Goal: Task Accomplishment & Management: Manage account settings

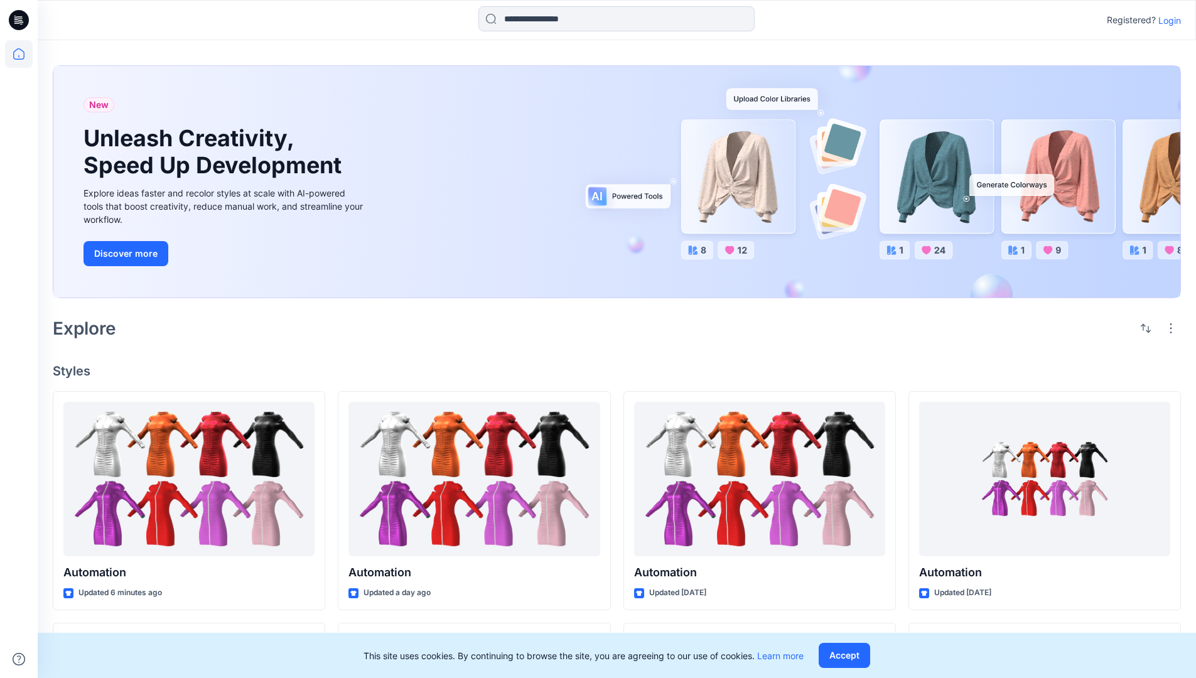
click at [1167, 20] on p "Login" at bounding box center [1170, 20] width 23 height 13
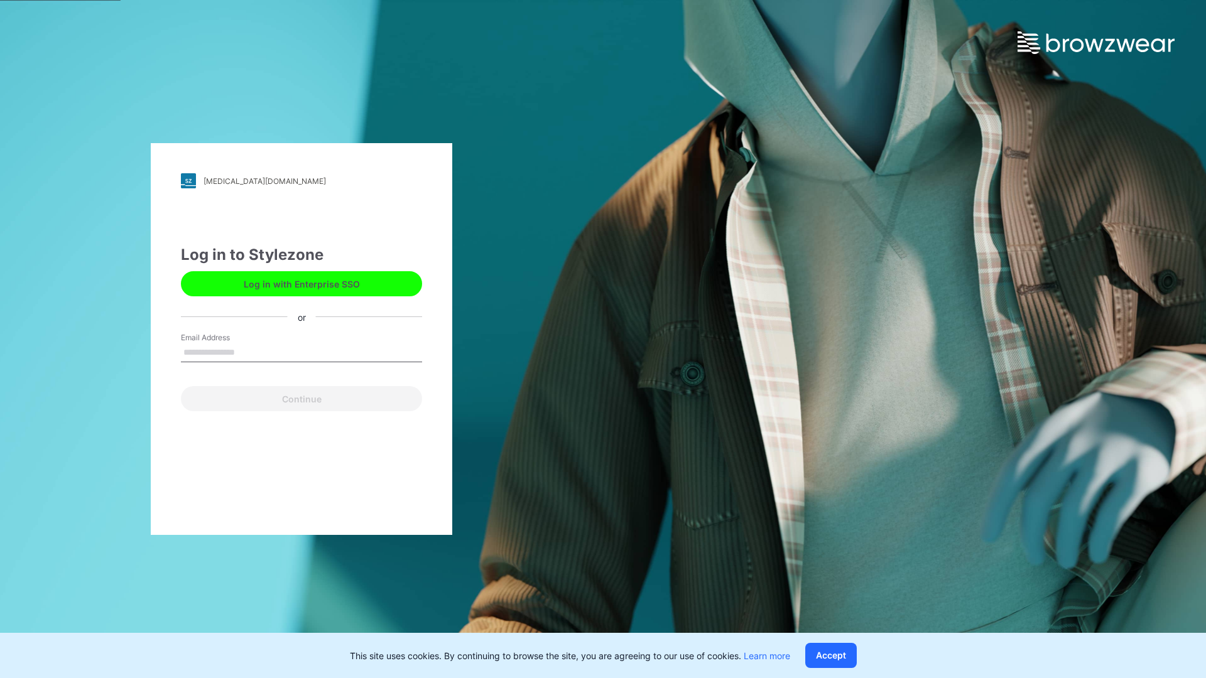
click at [248, 352] on input "Email Address" at bounding box center [301, 353] width 241 height 19
type input "**********"
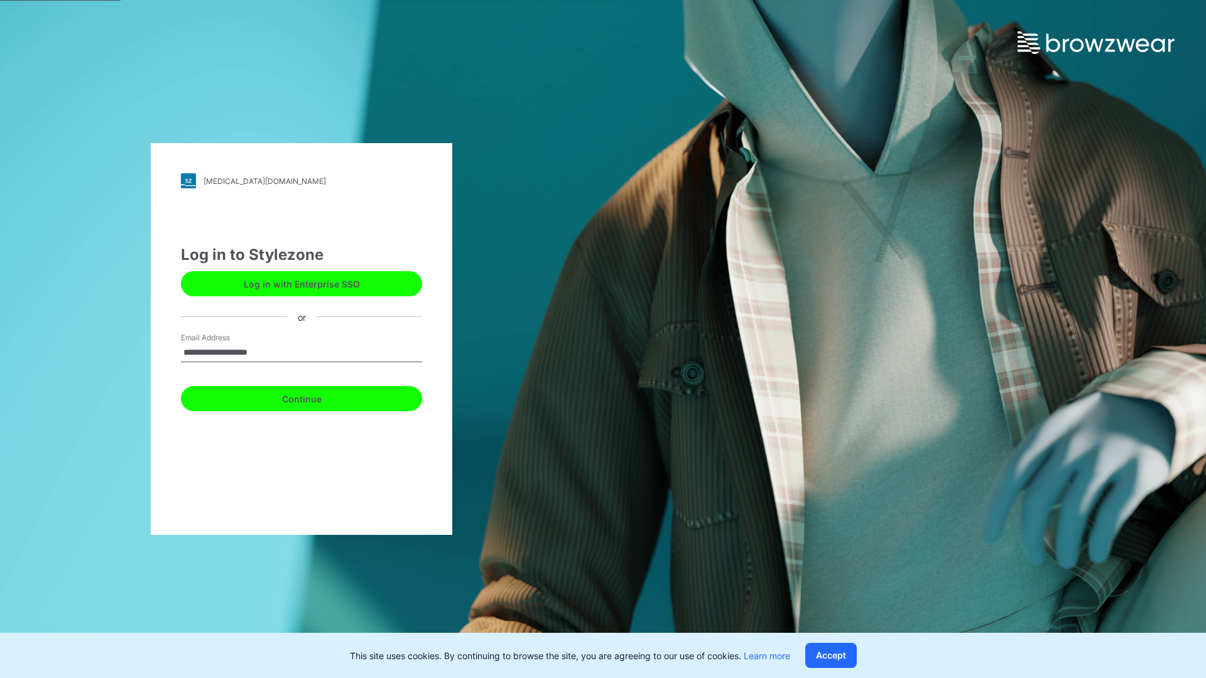
click at [315, 397] on button "Continue" at bounding box center [301, 398] width 241 height 25
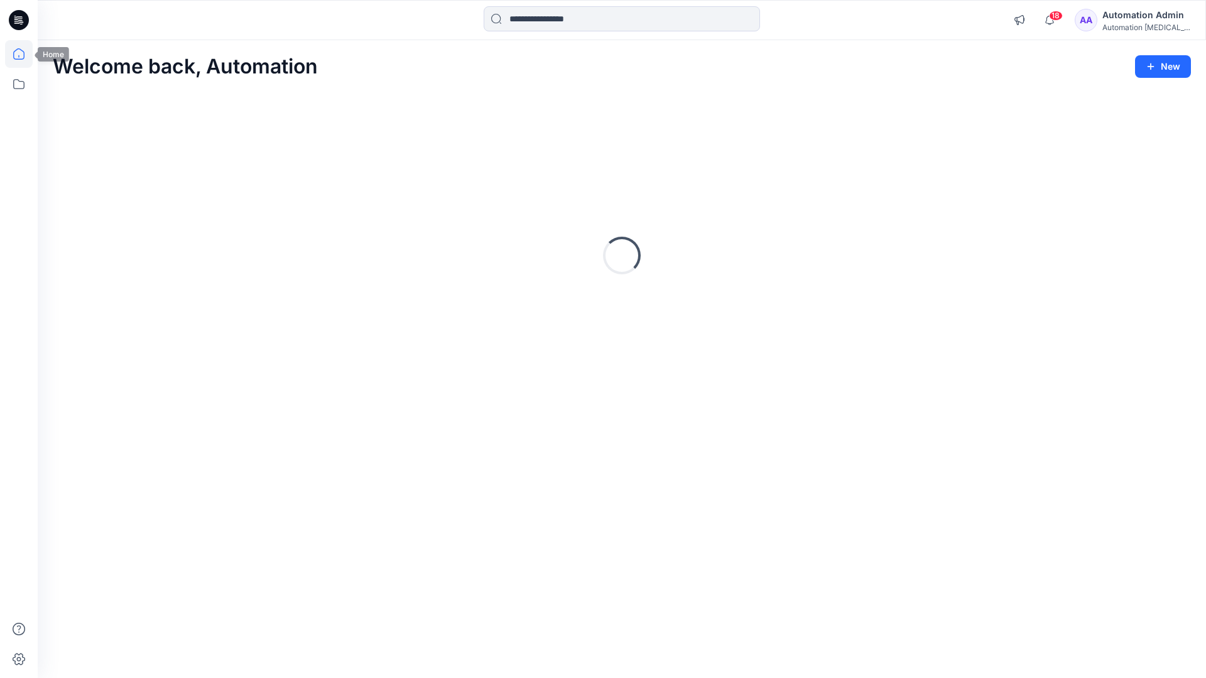
click at [24, 54] on icon at bounding box center [18, 53] width 11 height 11
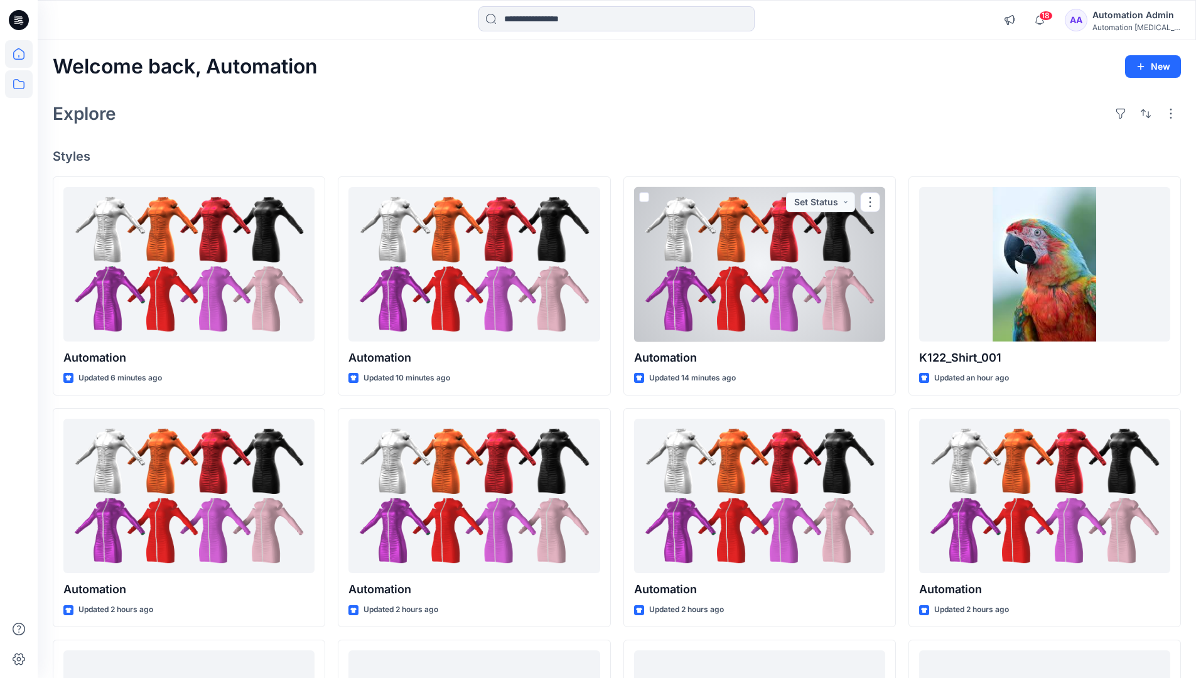
click at [21, 82] on icon at bounding box center [19, 84] width 28 height 28
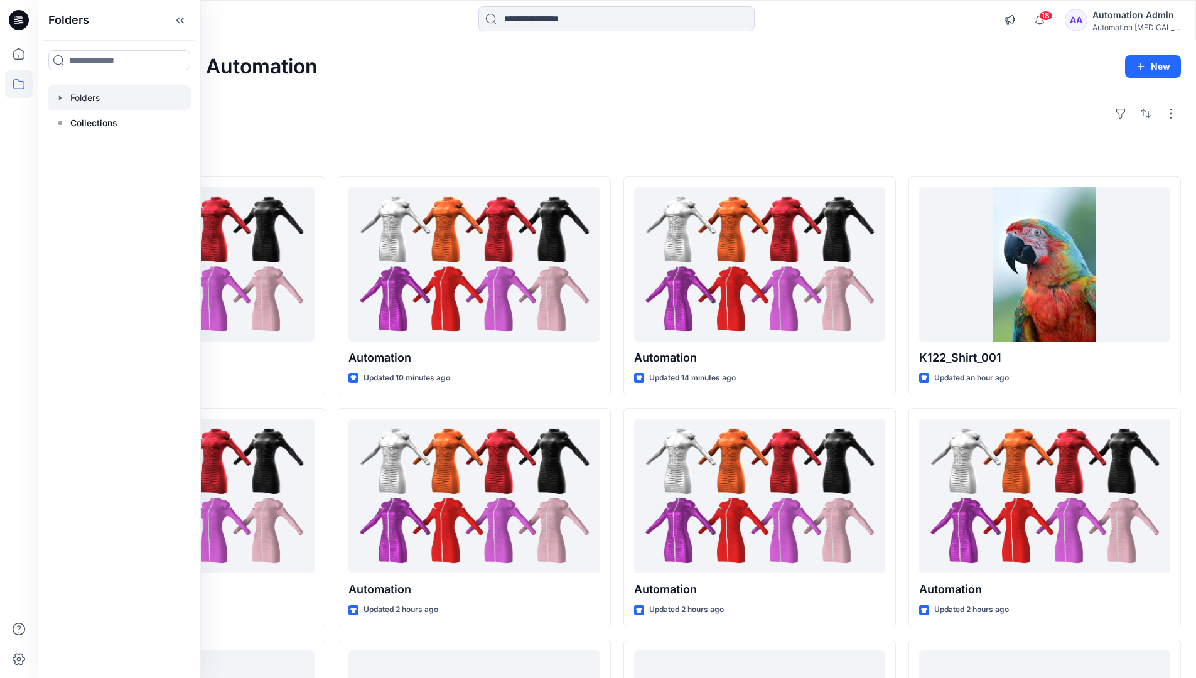
click at [97, 97] on div at bounding box center [119, 97] width 143 height 25
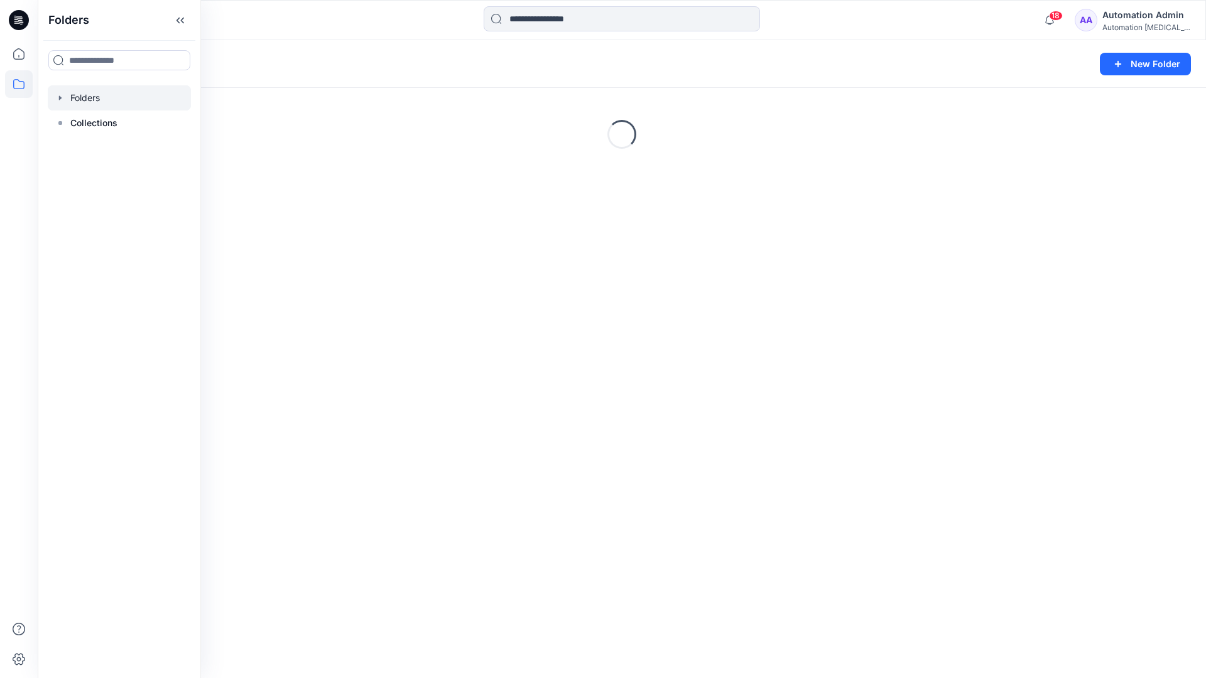
click at [450, 384] on div "Folders New Folder Loading..." at bounding box center [622, 359] width 1168 height 638
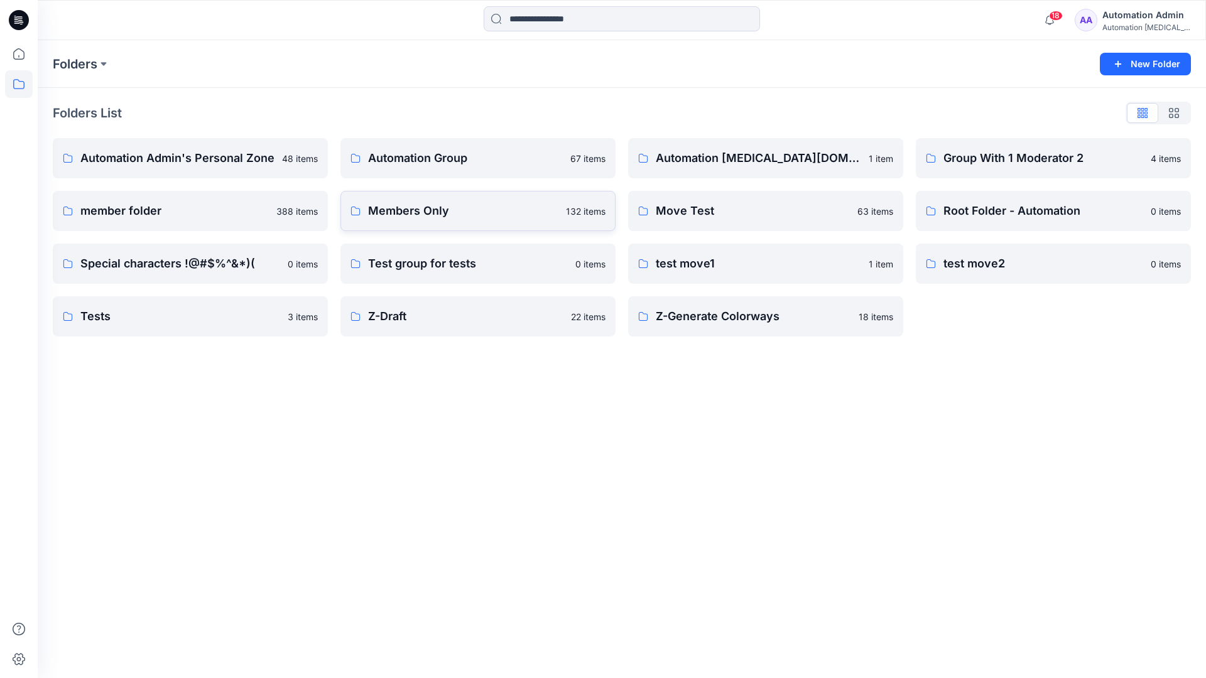
click at [475, 224] on link "Members Only 132 items" at bounding box center [477, 211] width 275 height 40
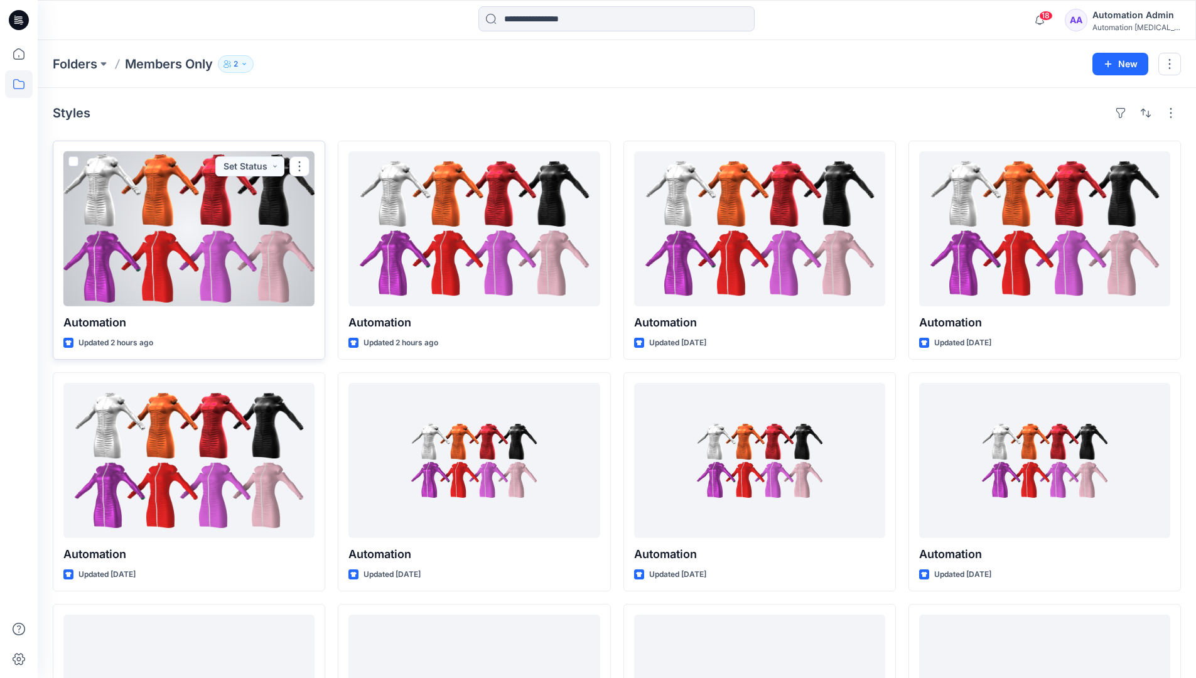
click at [75, 163] on span at bounding box center [73, 161] width 10 height 10
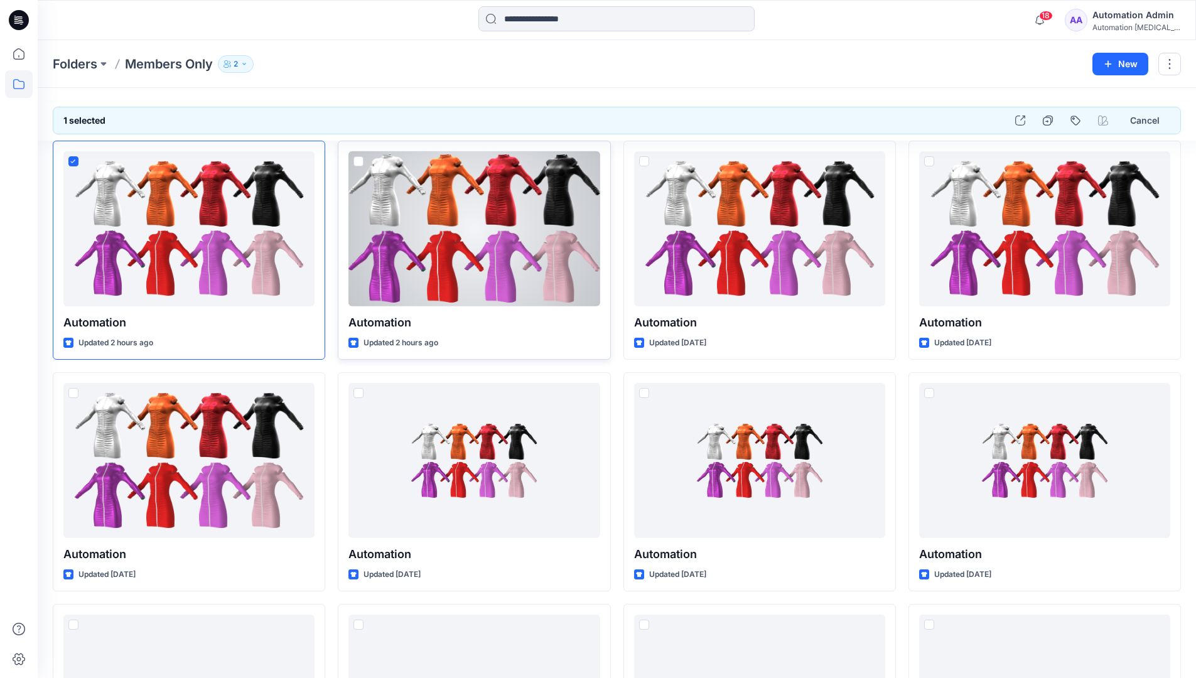
click at [356, 163] on span at bounding box center [359, 161] width 10 height 10
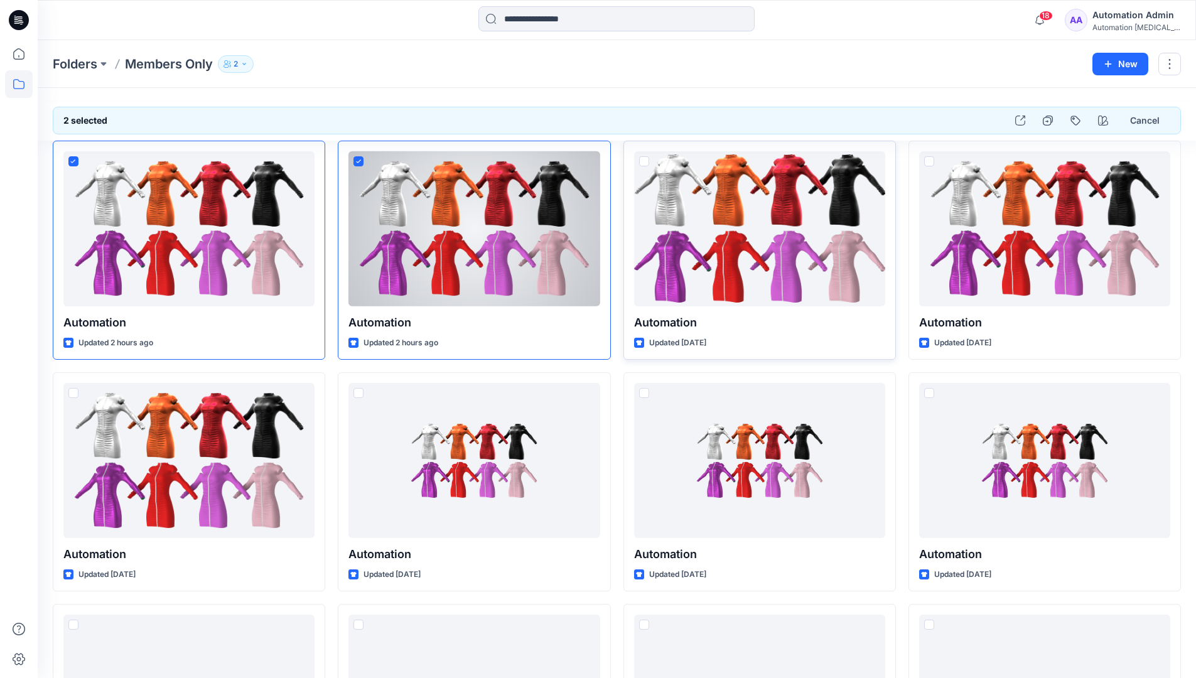
click at [644, 165] on span at bounding box center [644, 161] width 10 height 10
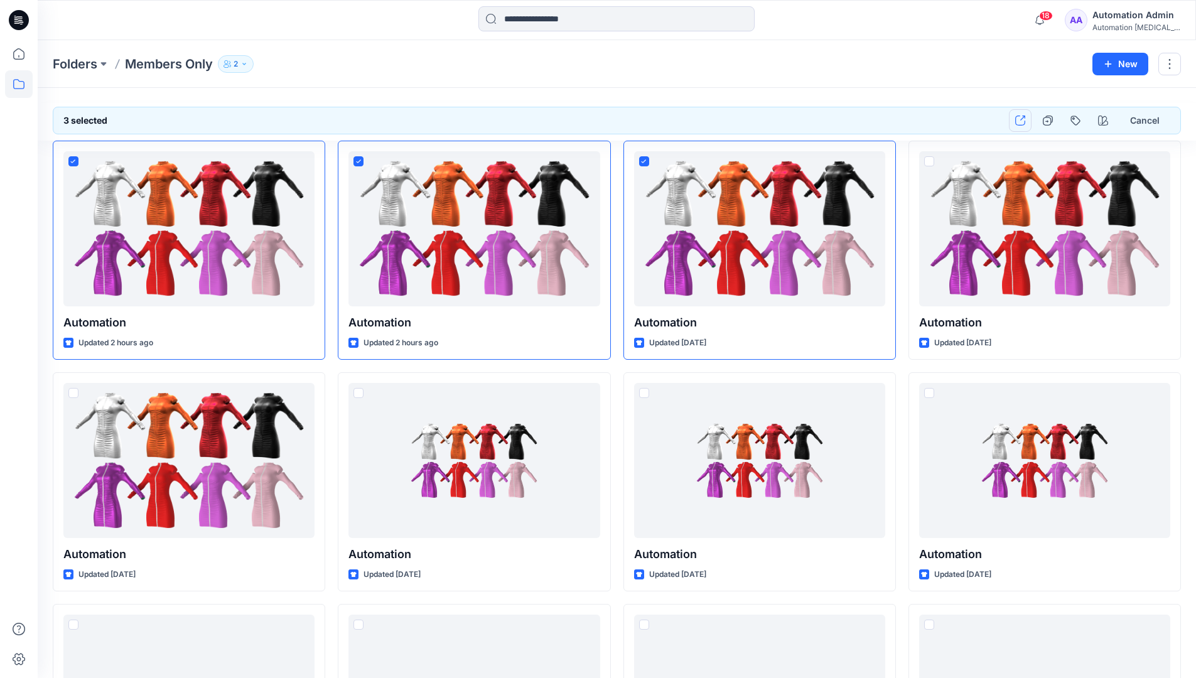
click at [1020, 120] on icon "button" at bounding box center [1020, 121] width 10 height 10
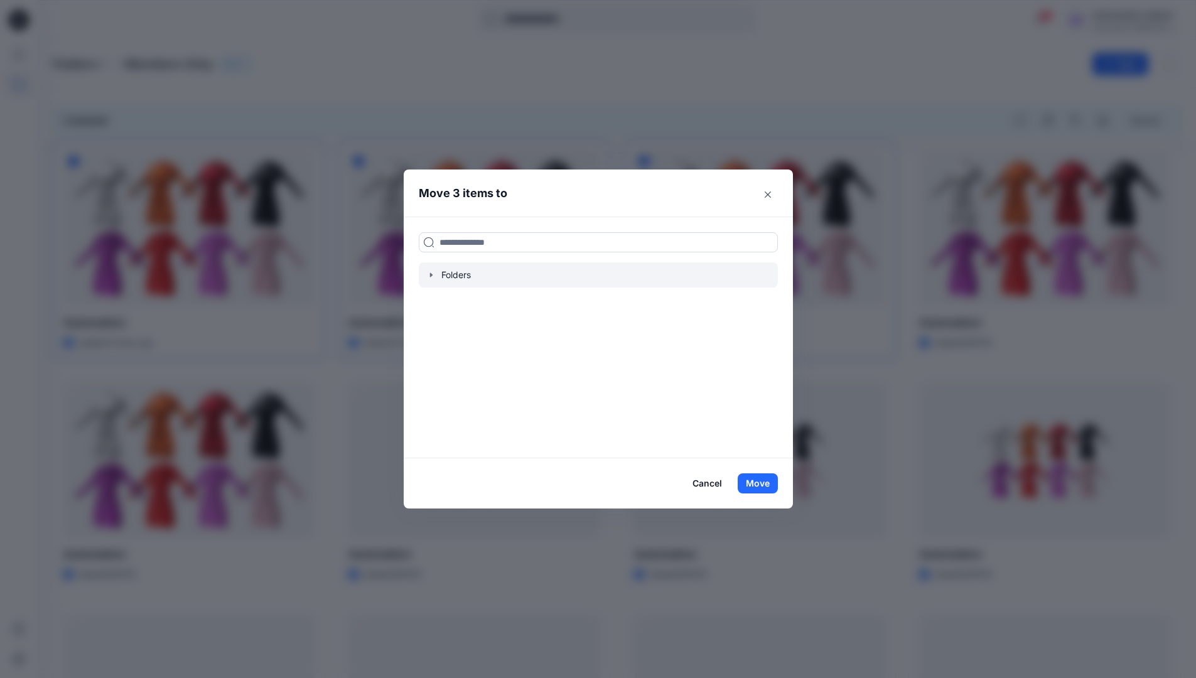
click at [436, 275] on icon "button" at bounding box center [431, 275] width 10 height 10
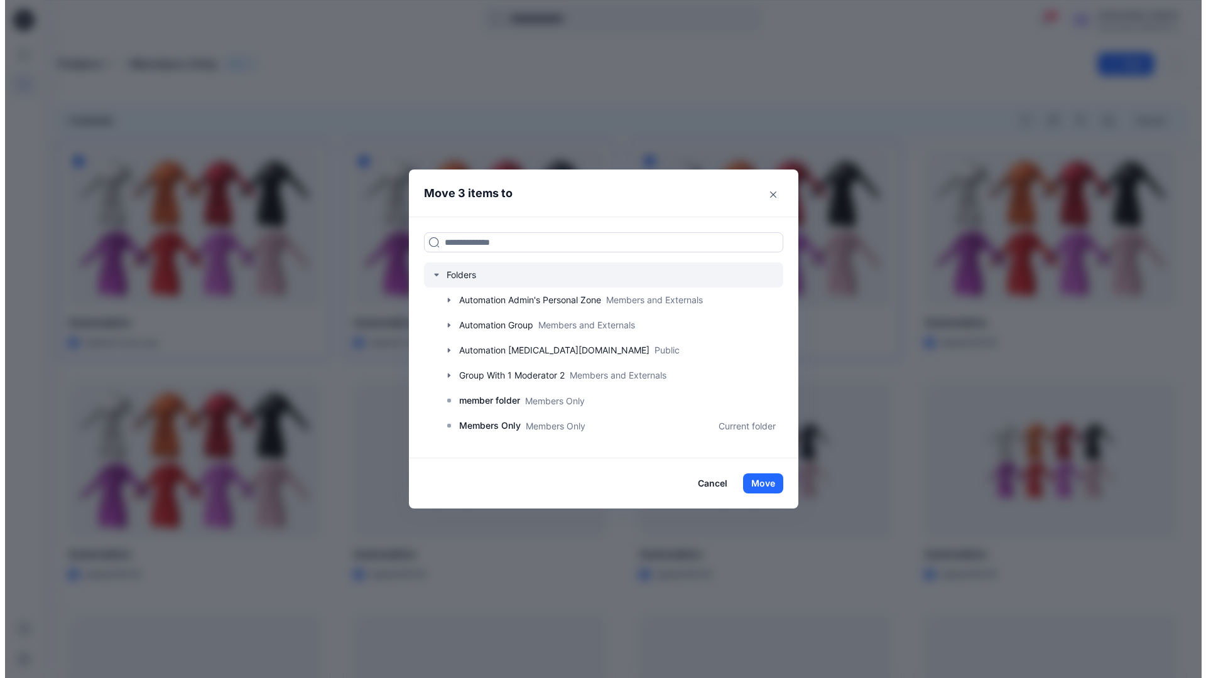
scroll to position [222, 0]
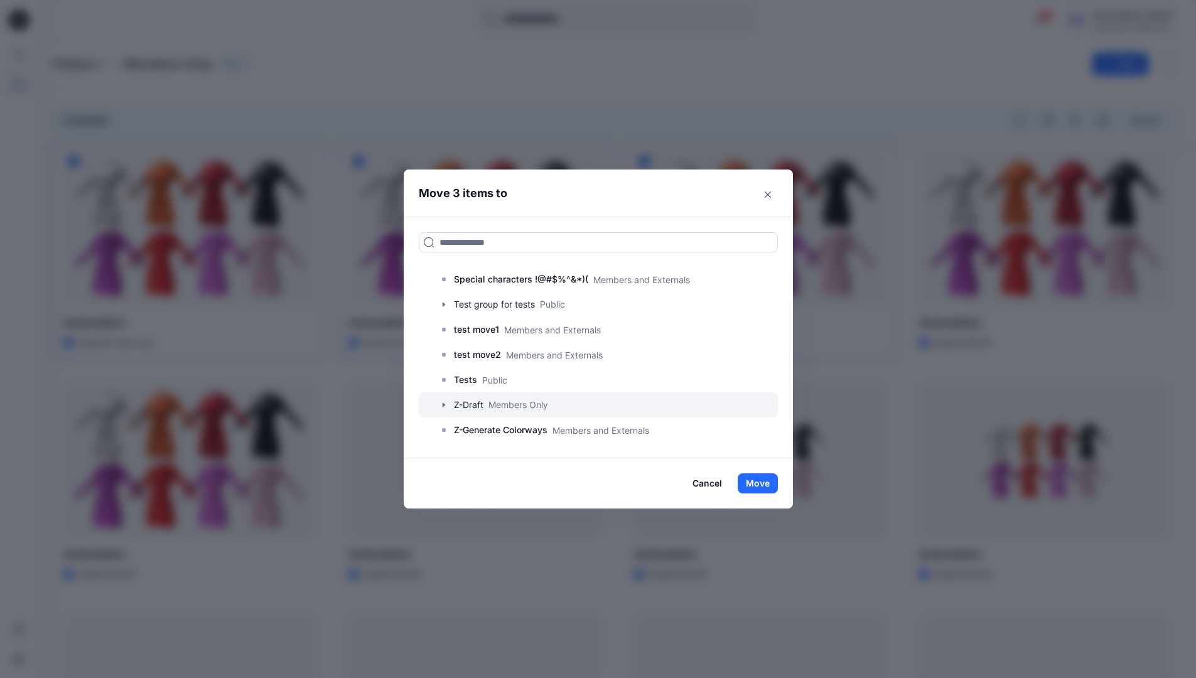
click at [447, 405] on icon "button" at bounding box center [444, 405] width 10 height 10
click at [497, 432] on p "A-Draft" at bounding box center [482, 430] width 30 height 15
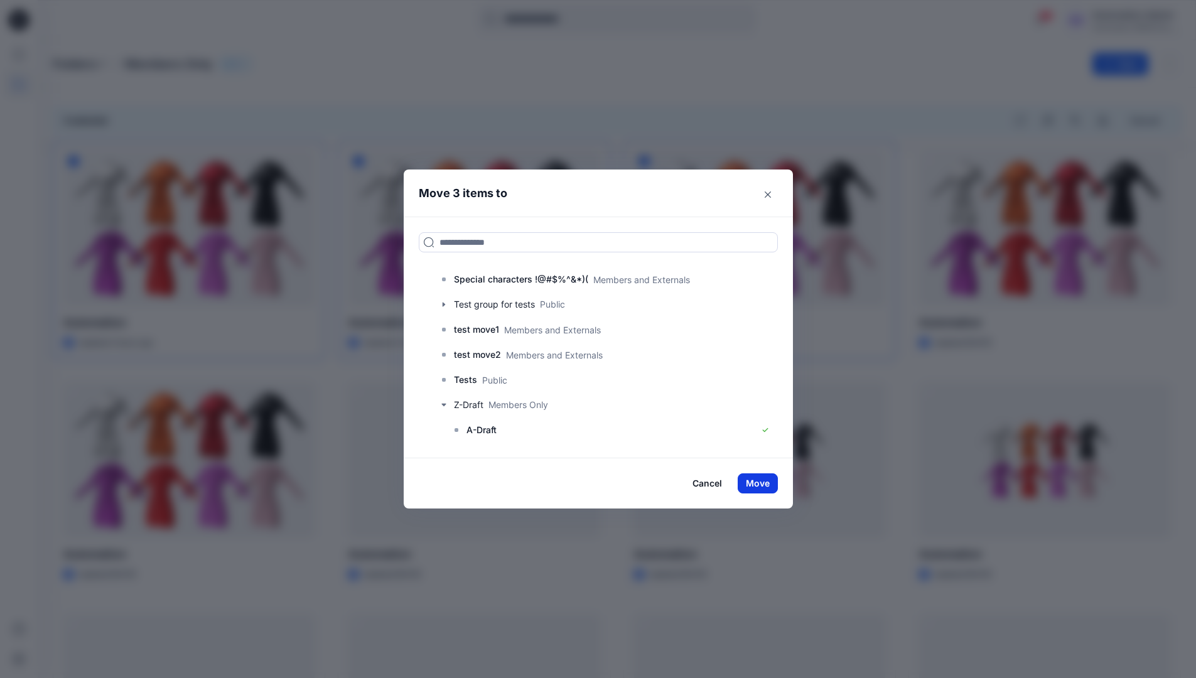
click at [771, 482] on button "Move" at bounding box center [758, 484] width 40 height 20
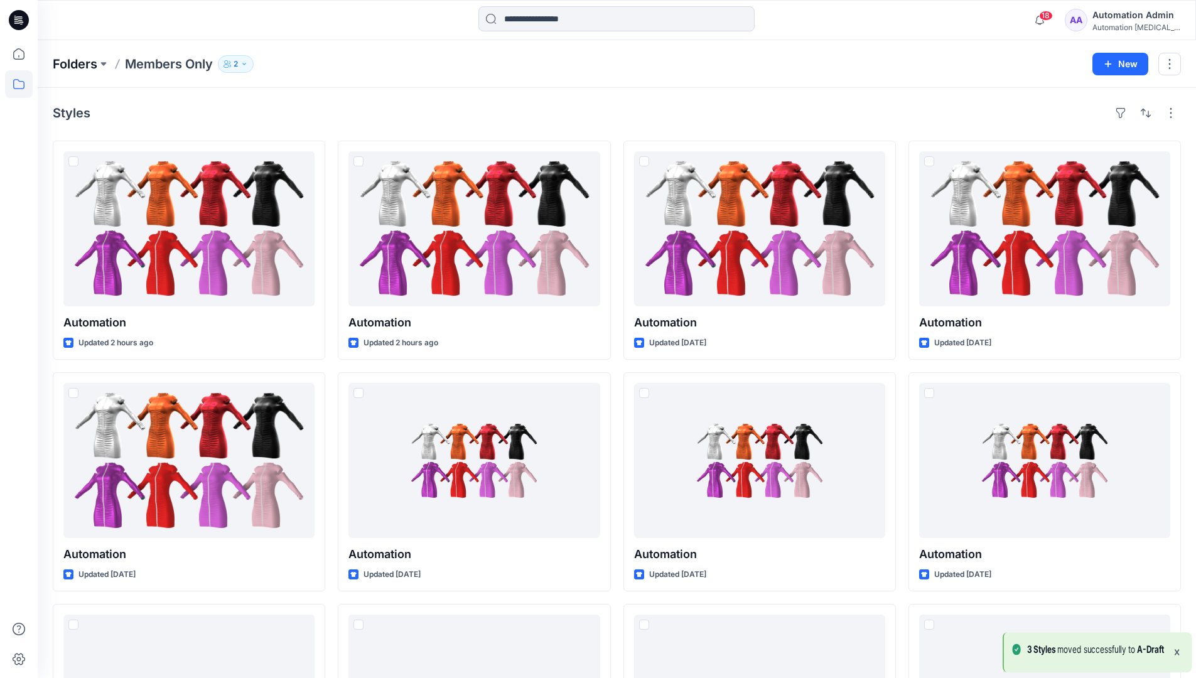
click at [67, 65] on p "Folders" at bounding box center [75, 64] width 45 height 18
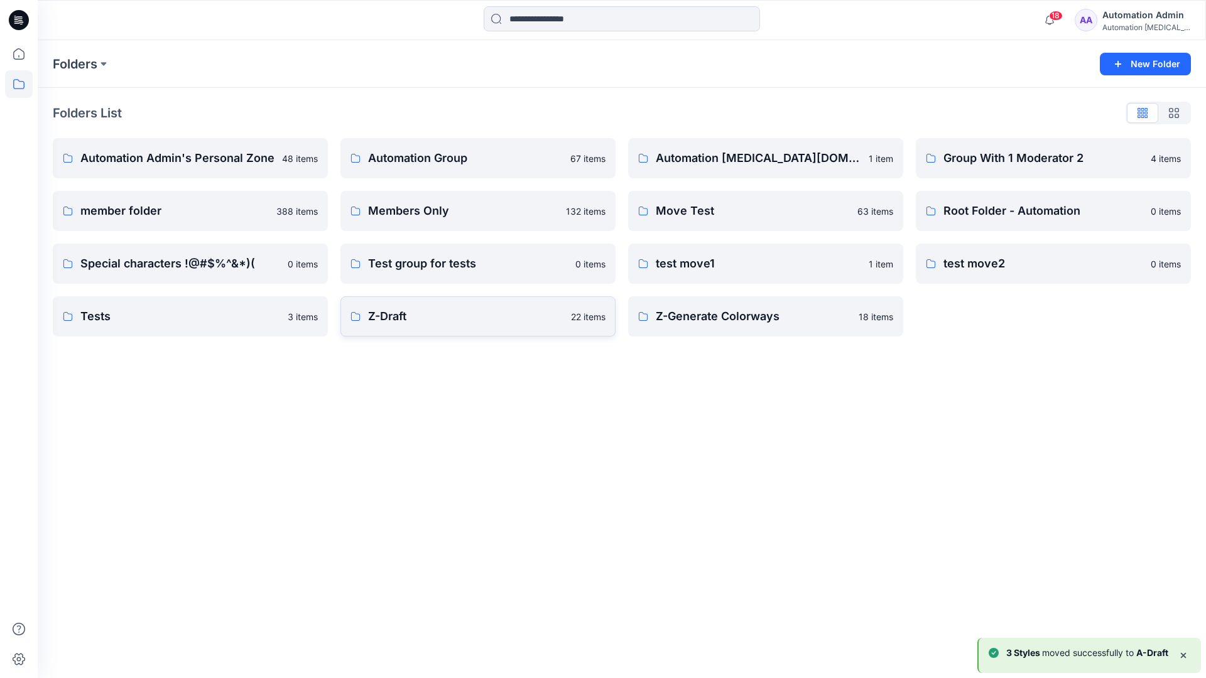
click at [504, 327] on link "Z-Draft 22 items" at bounding box center [477, 316] width 275 height 40
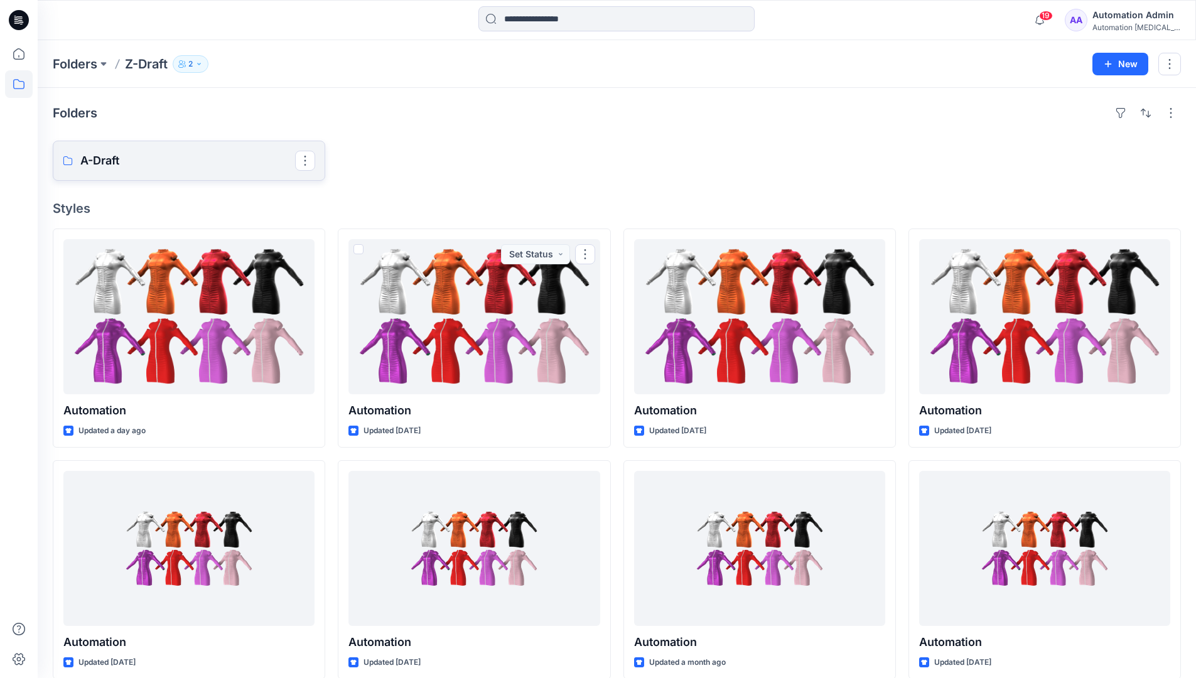
click at [138, 165] on p "A-Draft" at bounding box center [187, 161] width 215 height 18
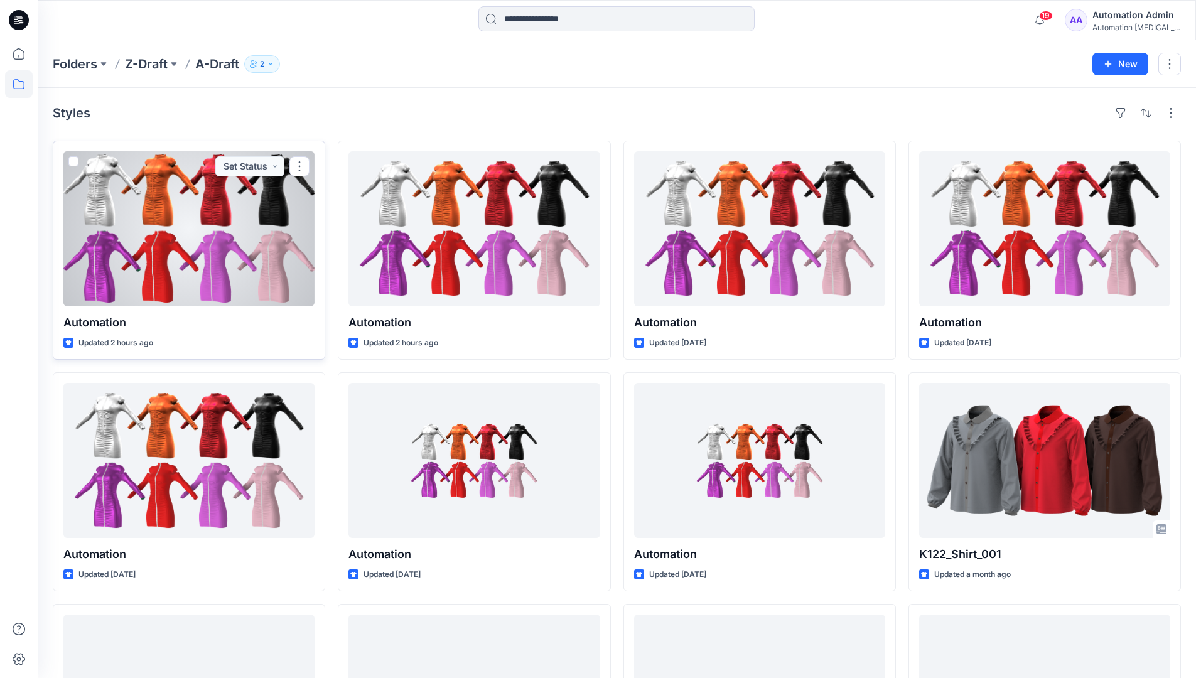
click at [73, 165] on span at bounding box center [73, 161] width 10 height 10
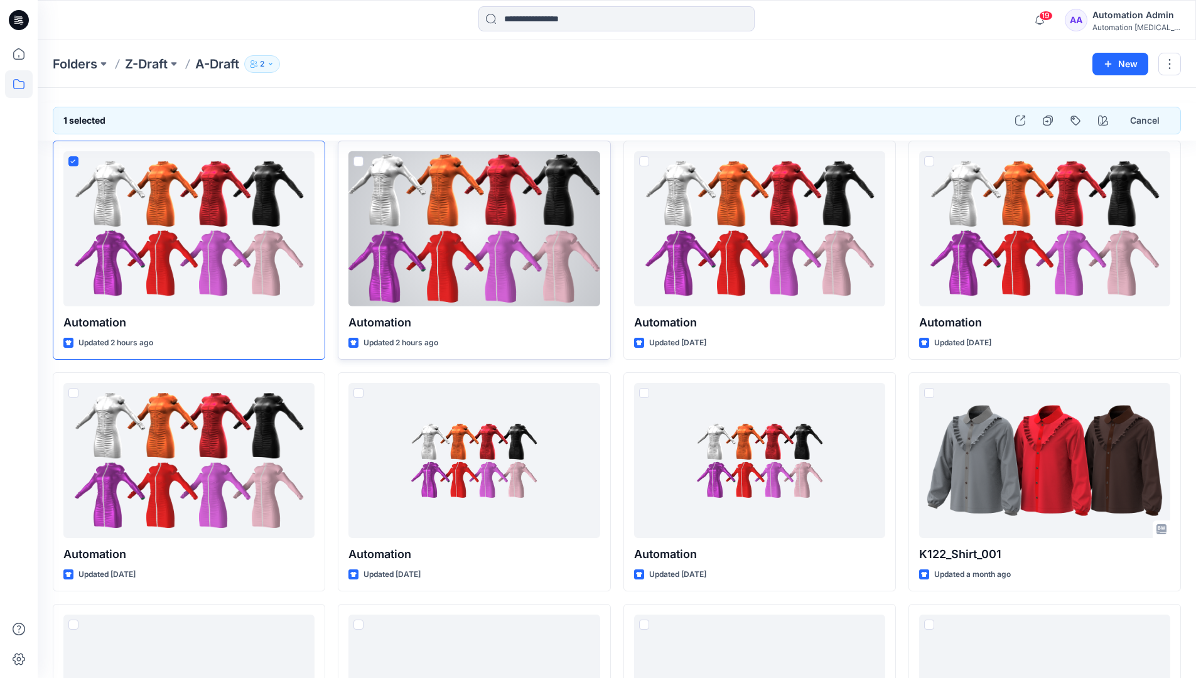
click at [358, 164] on span at bounding box center [359, 161] width 10 height 10
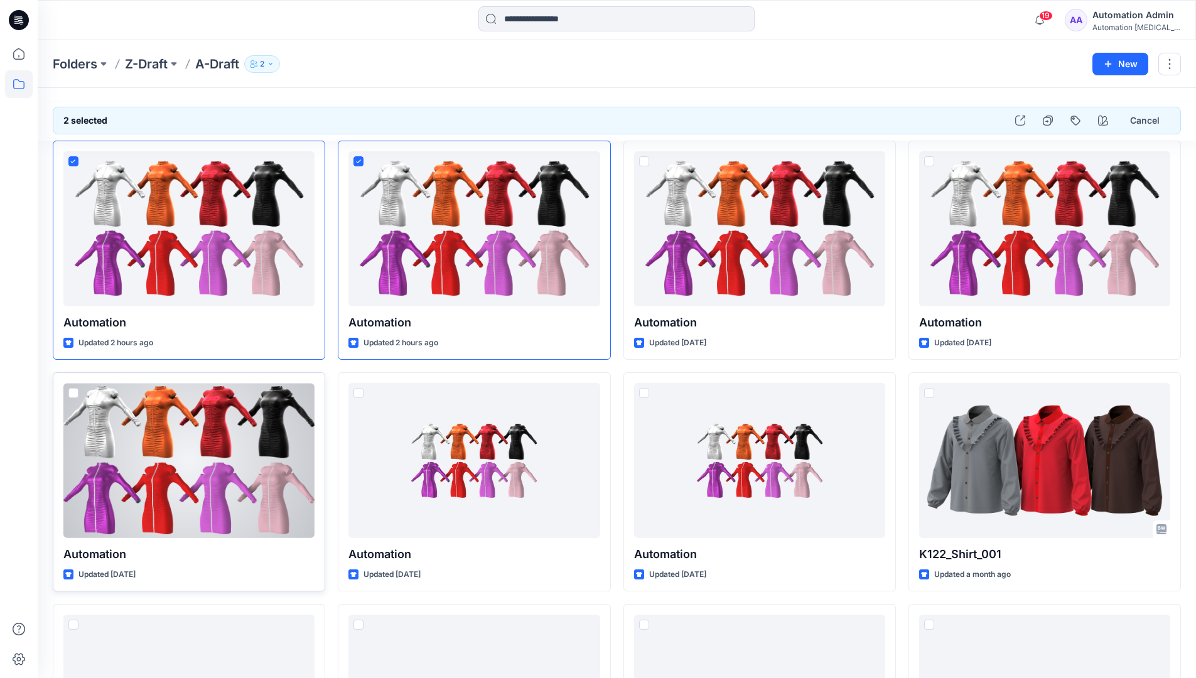
click at [75, 396] on span at bounding box center [73, 393] width 10 height 10
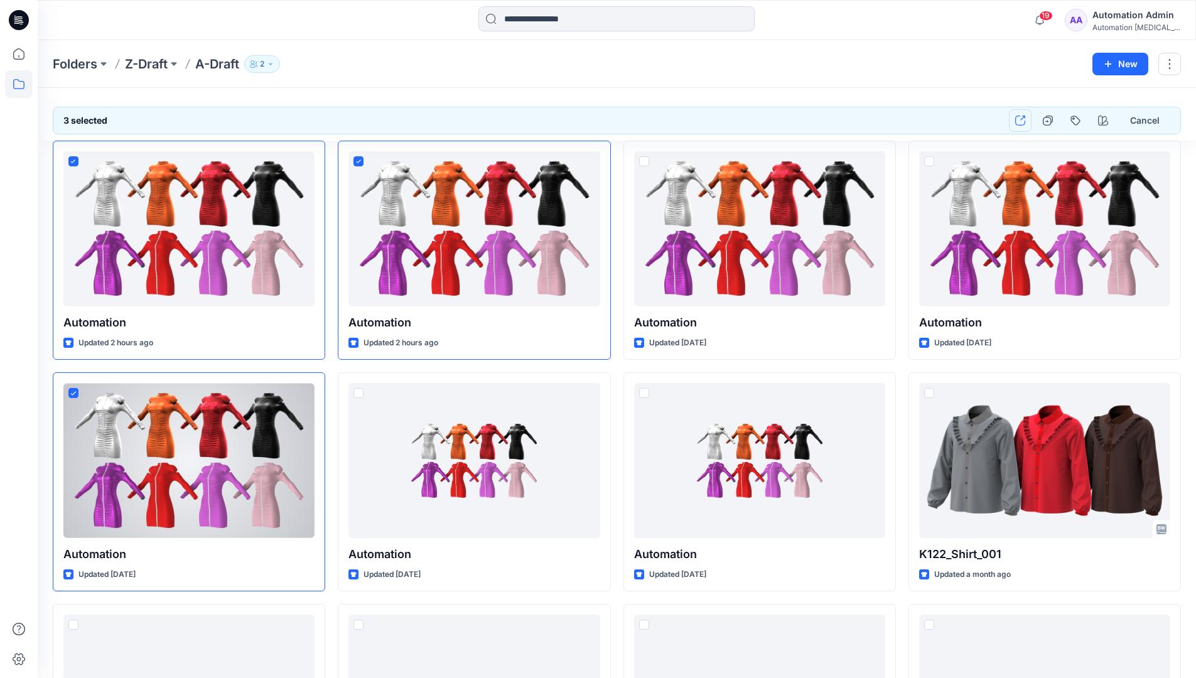
click at [1024, 126] on button "button" at bounding box center [1020, 120] width 23 height 23
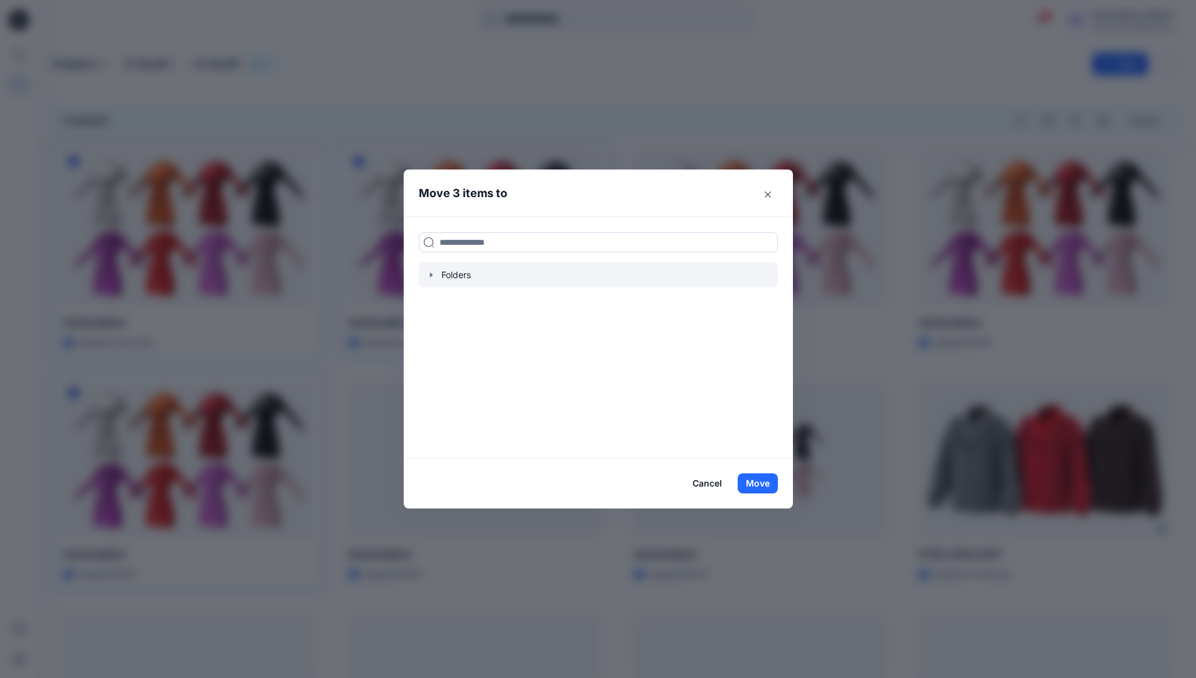
click at [432, 275] on icon "button" at bounding box center [431, 275] width 3 height 4
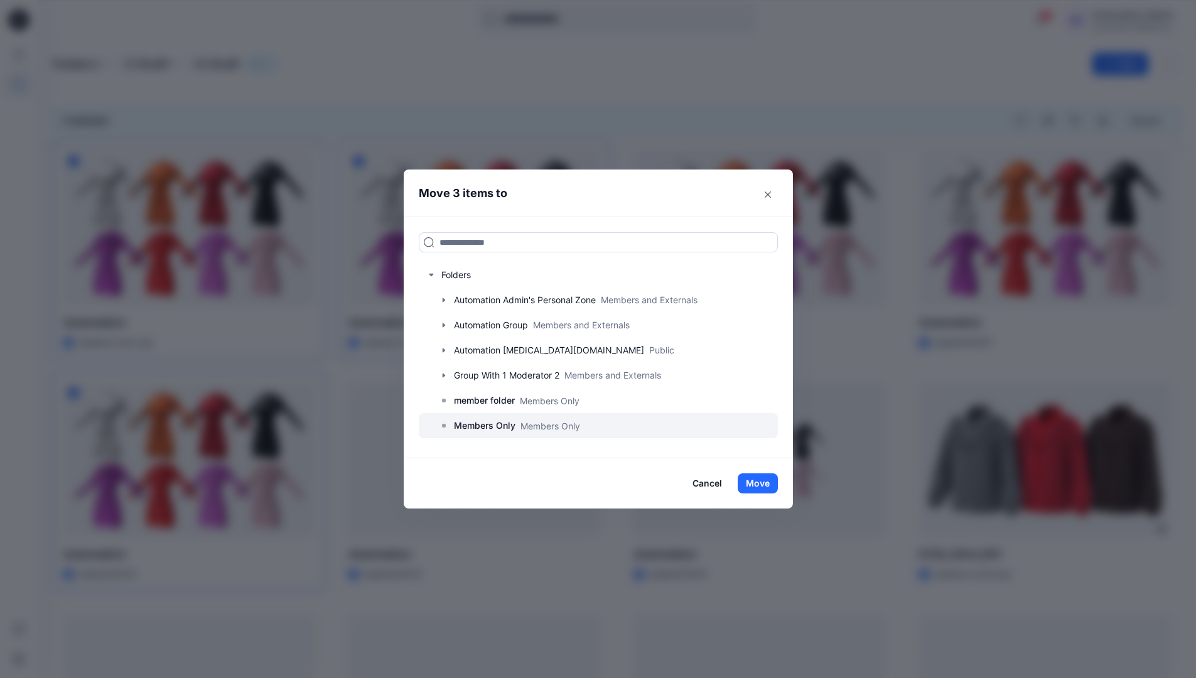
click at [492, 424] on p "Members Only" at bounding box center [485, 425] width 62 height 15
click at [763, 484] on button "Move" at bounding box center [758, 484] width 40 height 20
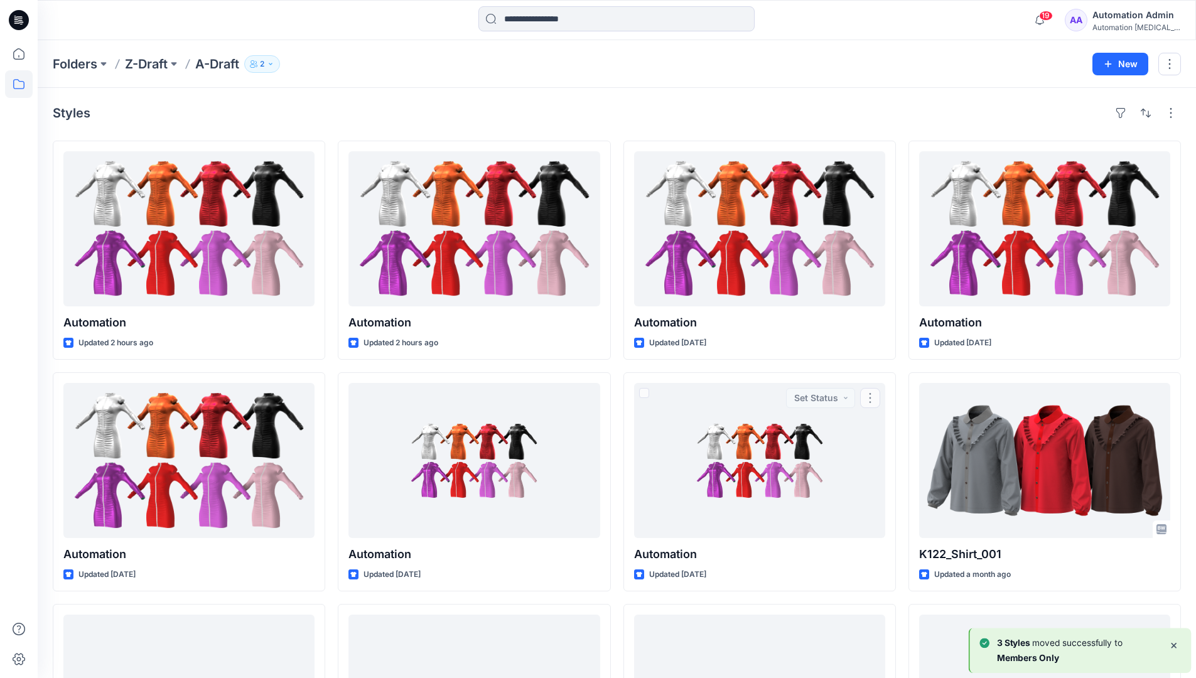
click at [1116, 22] on div "Automation Admin" at bounding box center [1137, 15] width 88 height 15
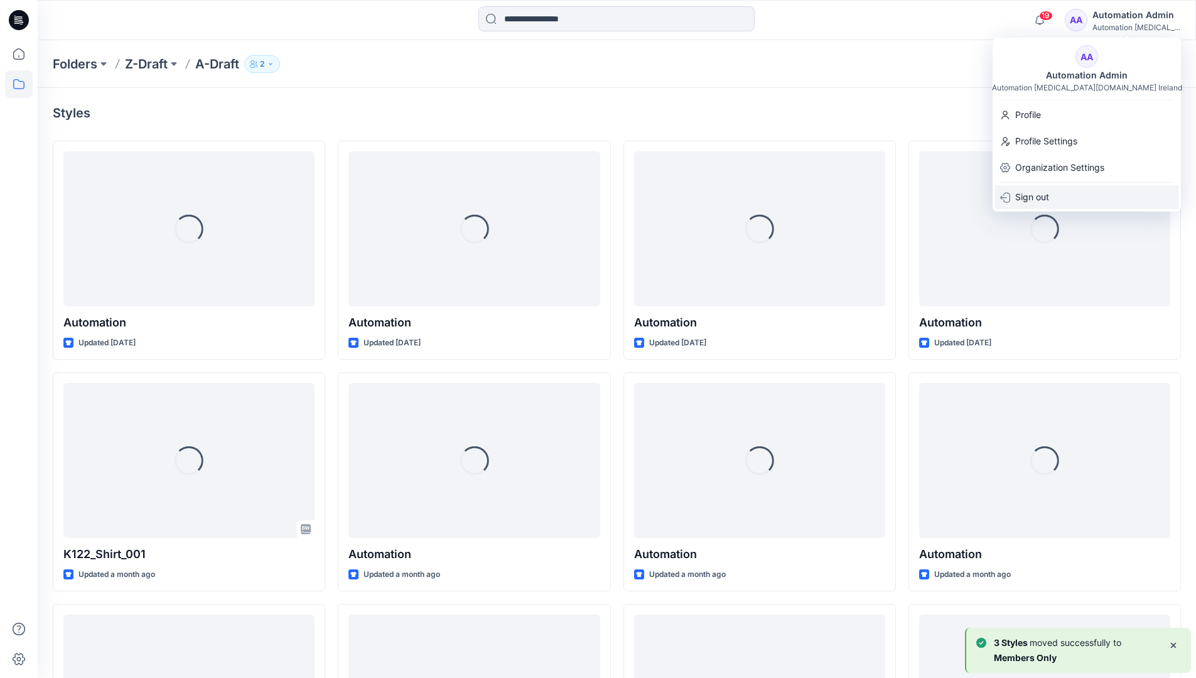
click at [1052, 190] on div "Sign out" at bounding box center [1086, 197] width 183 height 24
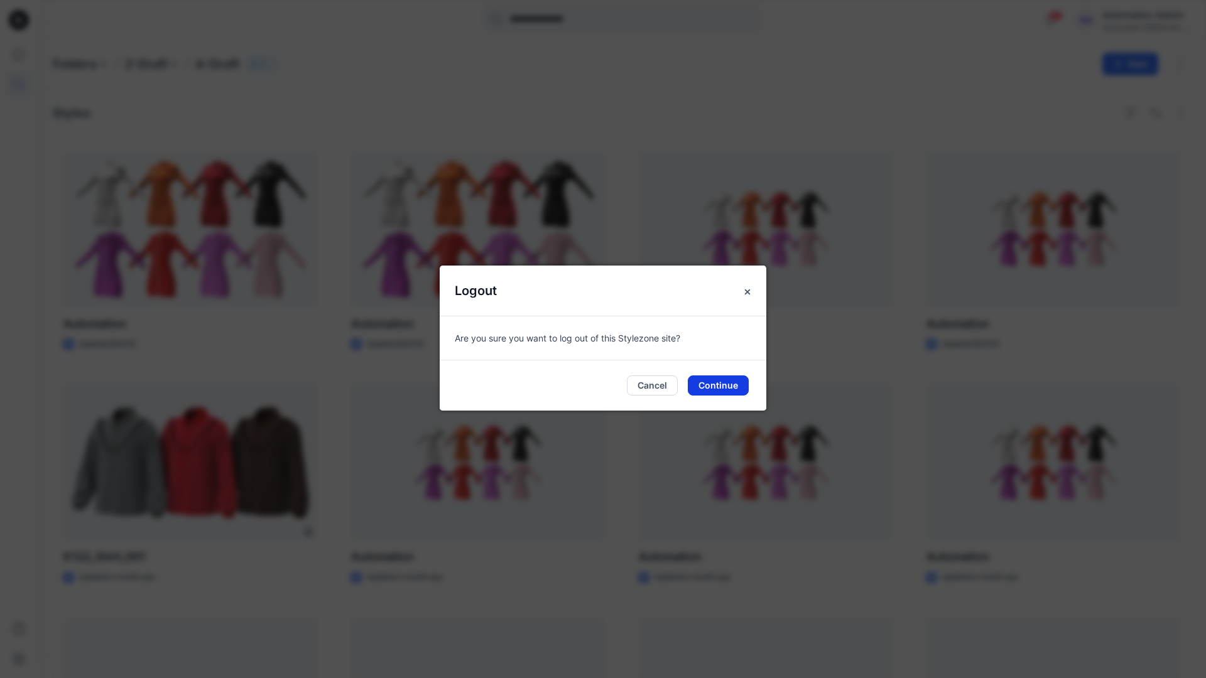
click at [709, 381] on button "Continue" at bounding box center [718, 386] width 61 height 20
